Goal: Task Accomplishment & Management: Manage account settings

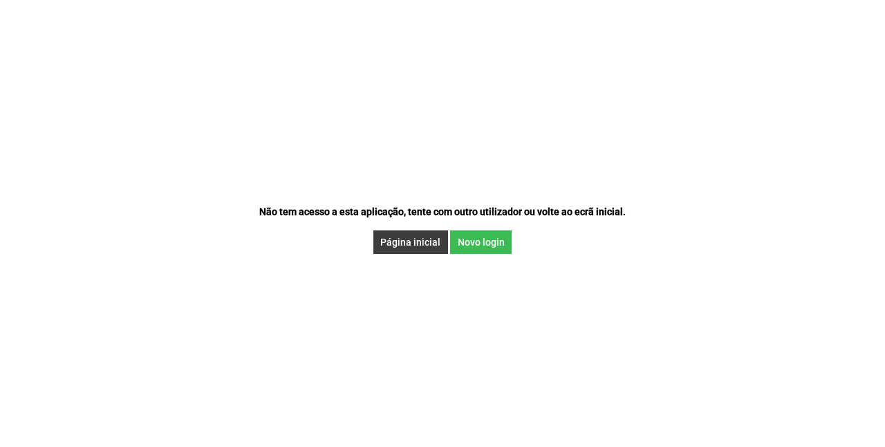
drag, startPoint x: 400, startPoint y: 247, endPoint x: 428, endPoint y: 262, distance: 32.2
click at [400, 247] on button "Página inicial" at bounding box center [410, 242] width 75 height 24
click at [470, 245] on span "Novo login" at bounding box center [481, 241] width 47 height 11
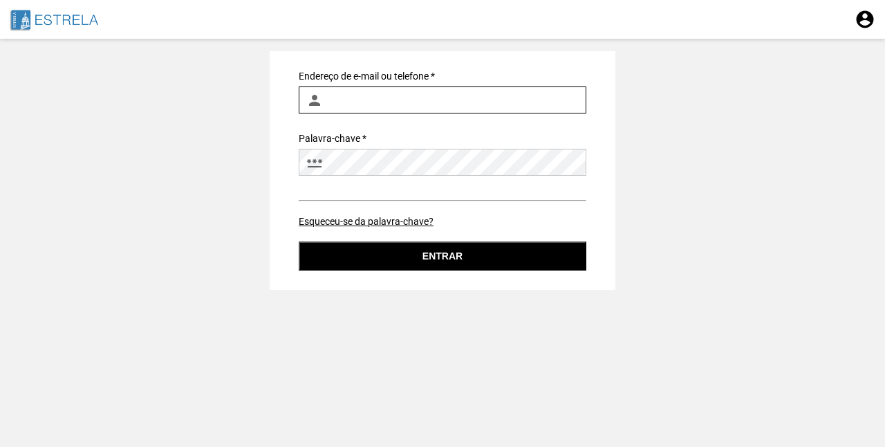
type input "[EMAIL_ADDRESS][PERSON_NAME][DOMAIN_NAME]"
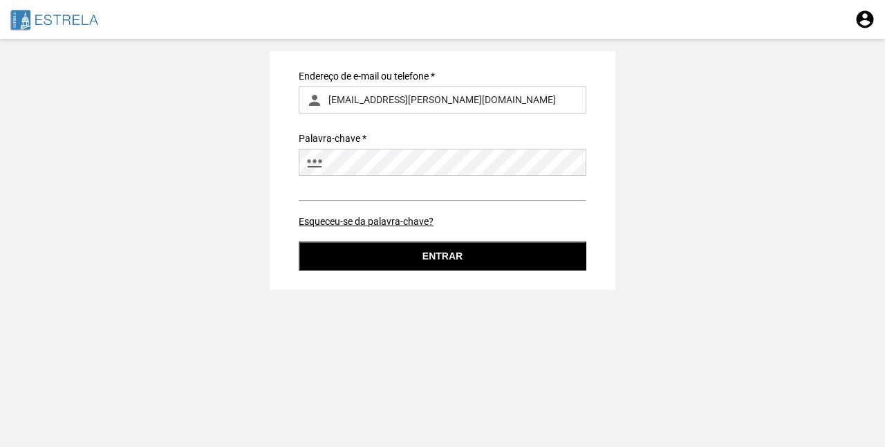
click at [467, 266] on button "Entrar" at bounding box center [443, 255] width 288 height 29
